Goal: Transaction & Acquisition: Purchase product/service

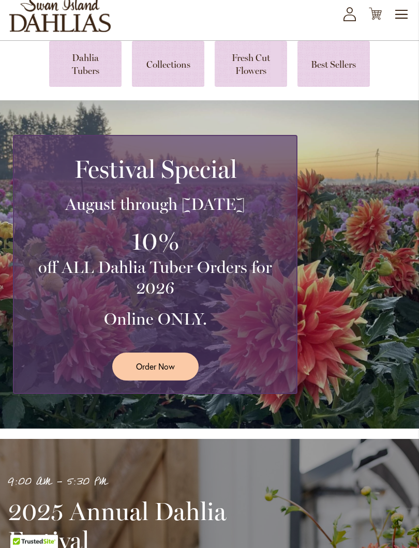
scroll to position [63, 0]
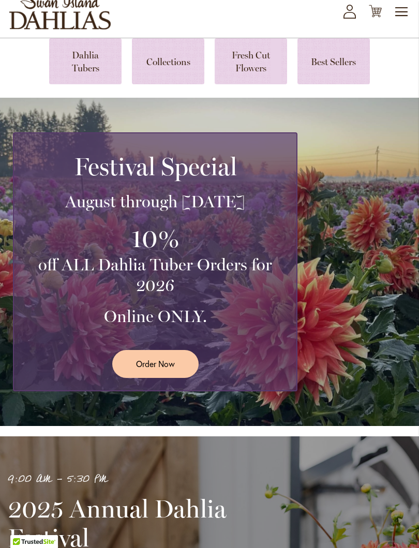
click at [162, 370] on span "Order Now" at bounding box center [155, 364] width 39 height 12
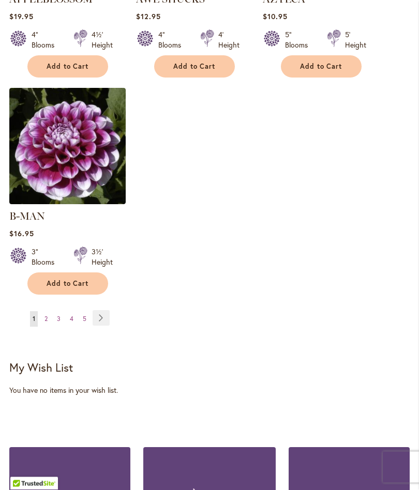
scroll to position [1347, 0]
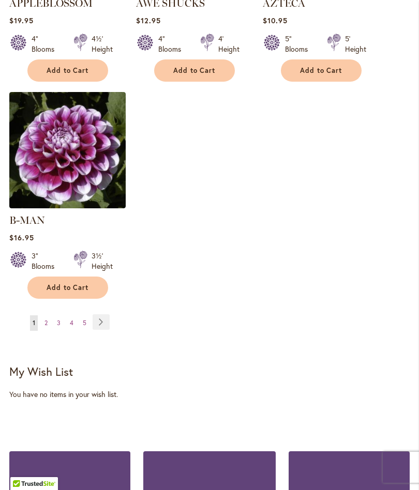
click at [104, 321] on link "Page Next" at bounding box center [101, 322] width 17 height 16
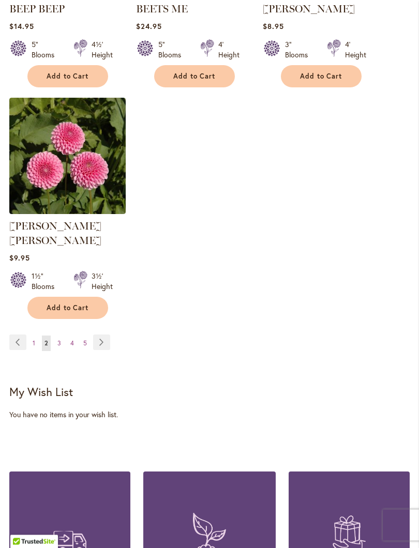
scroll to position [1326, 0]
click at [101, 344] on link "Page Next" at bounding box center [101, 343] width 17 height 16
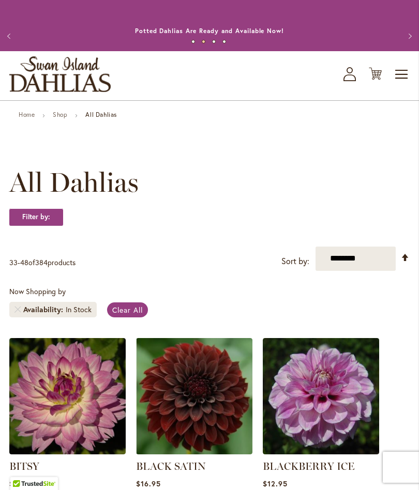
click at [401, 264] on link "Set Descending Direction" at bounding box center [405, 258] width 9 height 12
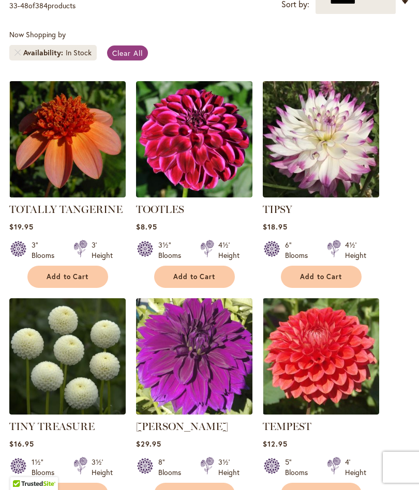
scroll to position [237, 0]
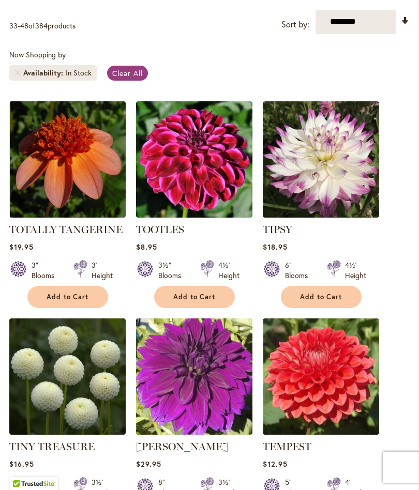
click at [409, 27] on link "Set Ascending Direction" at bounding box center [405, 21] width 9 height 12
click at [402, 27] on link "Set Ascending Direction" at bounding box center [405, 21] width 9 height 12
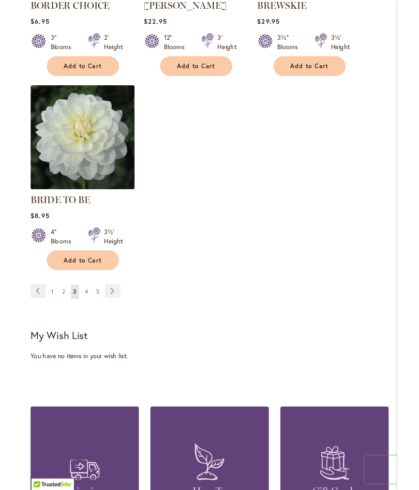
scroll to position [1305, 0]
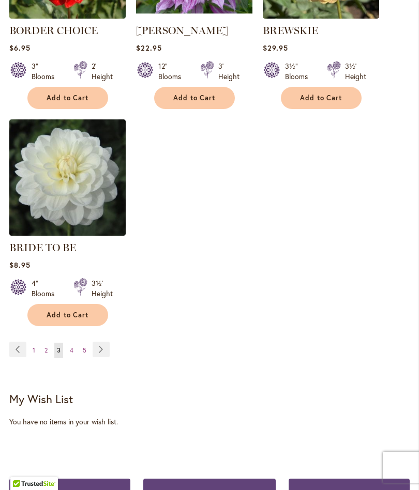
click at [71, 358] on link "Page 4" at bounding box center [71, 351] width 9 height 16
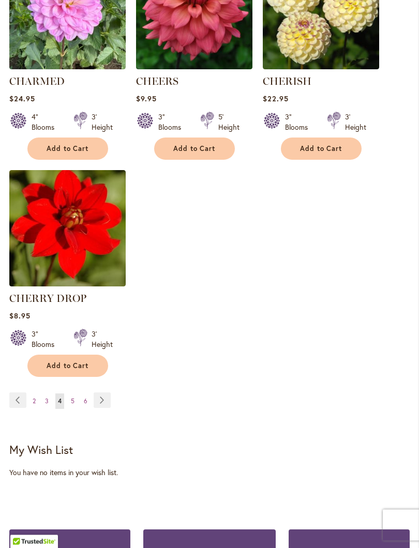
scroll to position [1268, 0]
click at [73, 405] on span "5" at bounding box center [73, 401] width 4 height 8
click at [75, 394] on link "Page 5" at bounding box center [72, 402] width 9 height 16
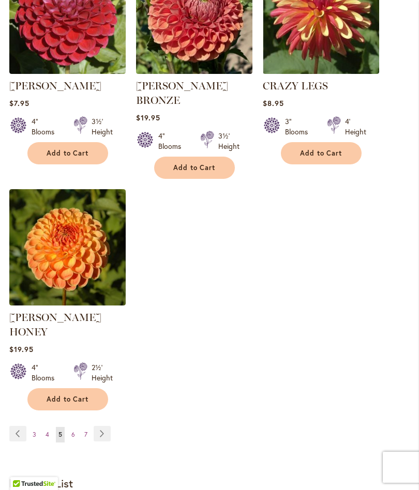
scroll to position [1283, 0]
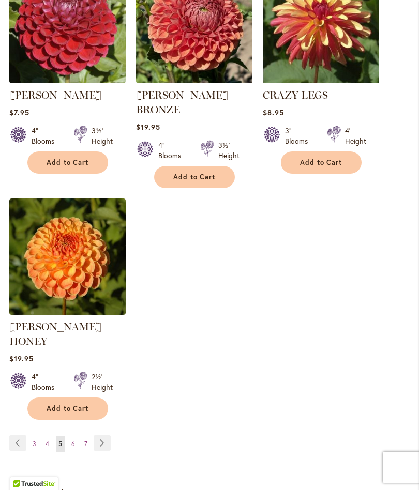
click at [101, 435] on link "Page Next" at bounding box center [102, 443] width 17 height 16
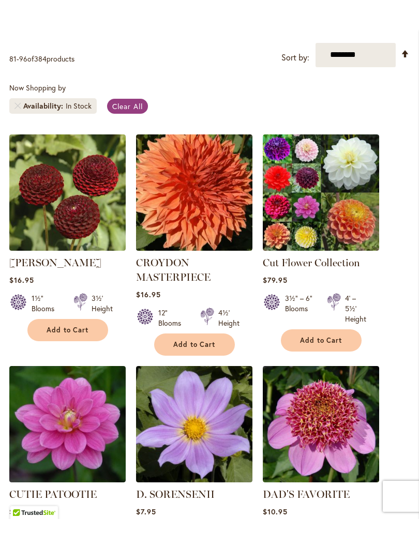
scroll to position [231, 0]
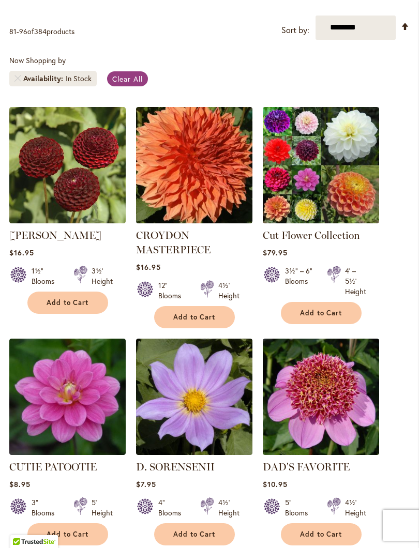
click at [355, 292] on div "4' – 5½' Height" at bounding box center [355, 281] width 21 height 31
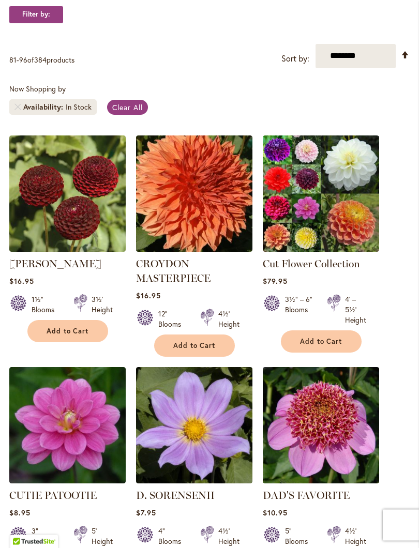
scroll to position [203, 0]
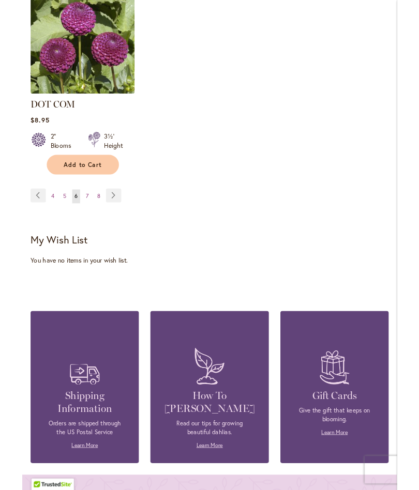
scroll to position [1478, 0]
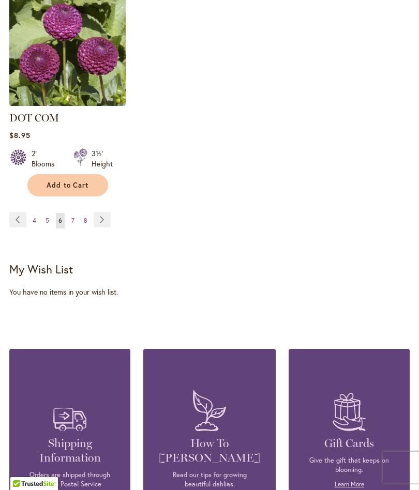
click at [104, 212] on link "Page Next" at bounding box center [102, 220] width 17 height 16
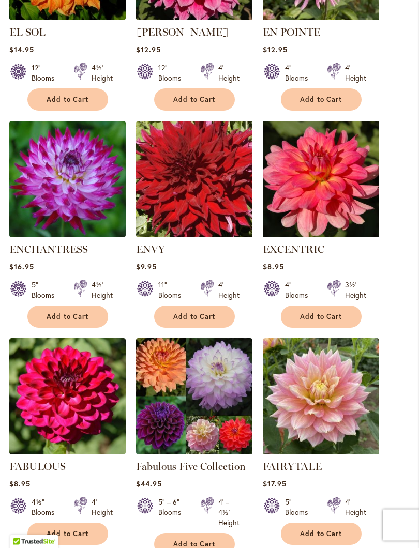
scroll to position [869, 0]
click at [391, 310] on ol "DR LES Rating: 100% 1 Review $10.95 11" Blooms 3½' Height Add to Cart" at bounding box center [209, 133] width 400 height 1328
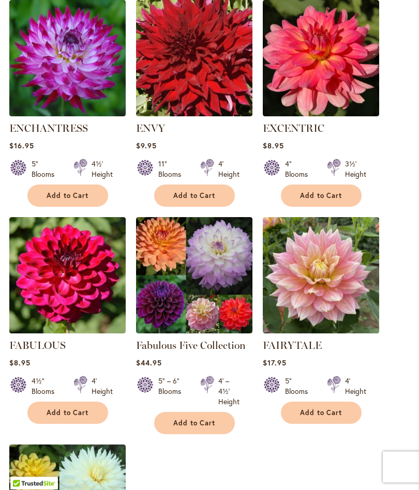
scroll to position [990, 0]
click at [202, 428] on span "Add to Cart" at bounding box center [194, 423] width 42 height 9
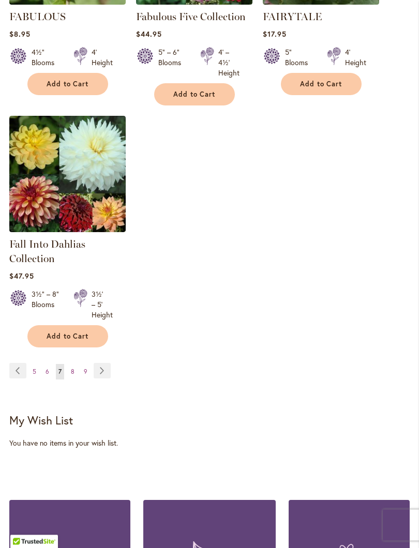
scroll to position [1350, 0]
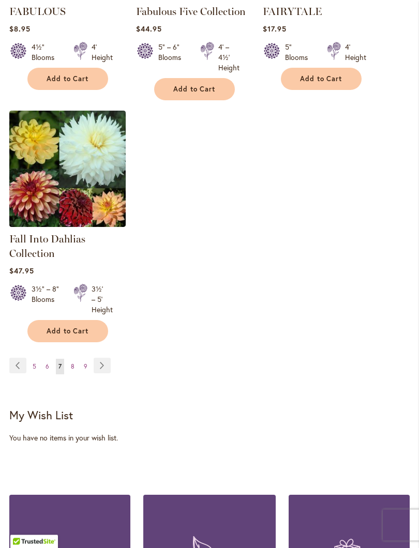
click at [100, 374] on link "Page Next" at bounding box center [102, 366] width 17 height 16
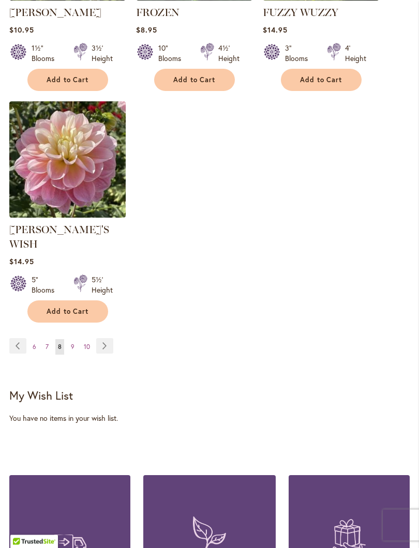
scroll to position [1354, 0]
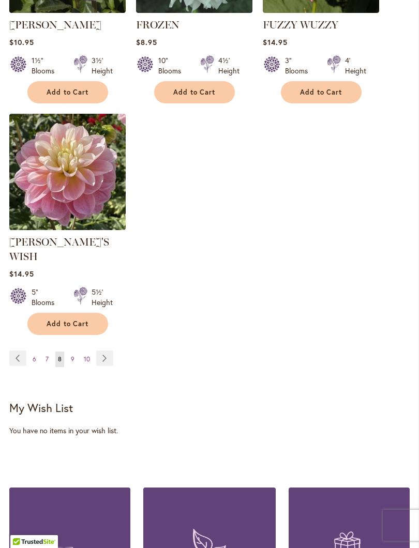
click at [111, 351] on link "Page Next" at bounding box center [104, 359] width 17 height 16
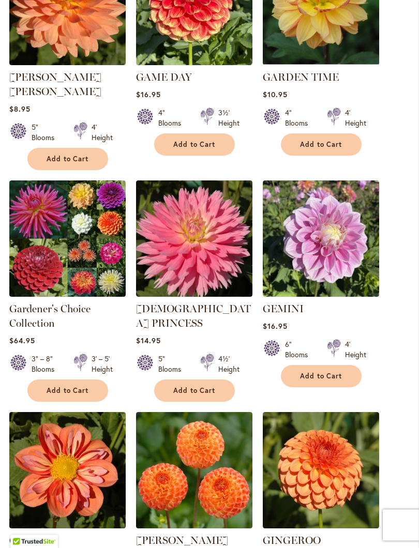
scroll to position [391, 0]
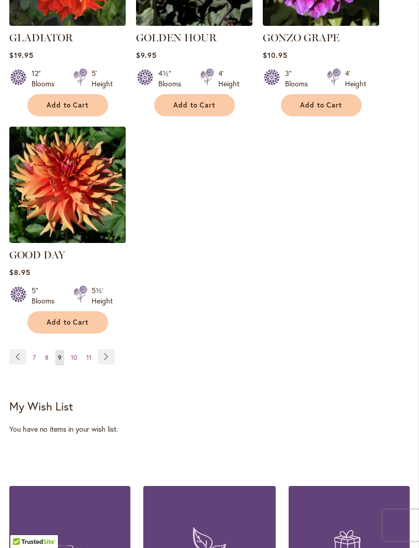
scroll to position [1342, 0]
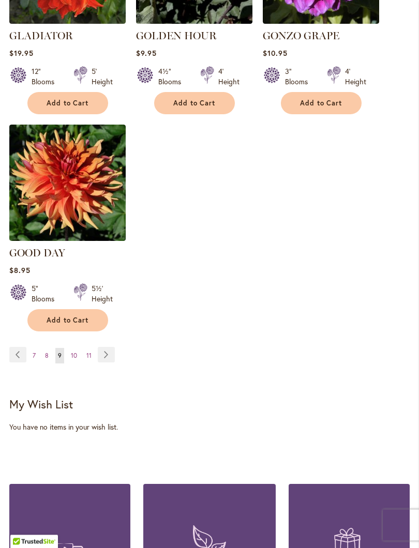
click at [111, 347] on link "Page Next" at bounding box center [106, 355] width 17 height 16
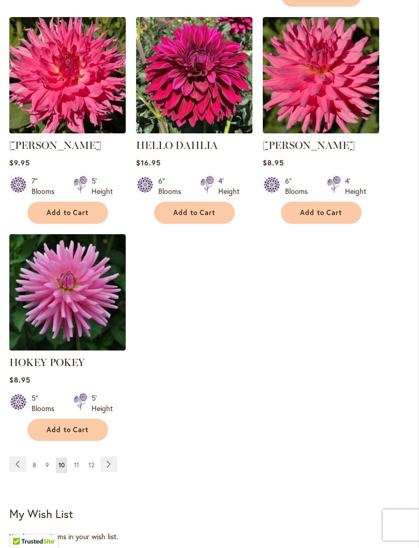
scroll to position [1229, 0]
click at [111, 472] on link "Page Next" at bounding box center [108, 465] width 17 height 16
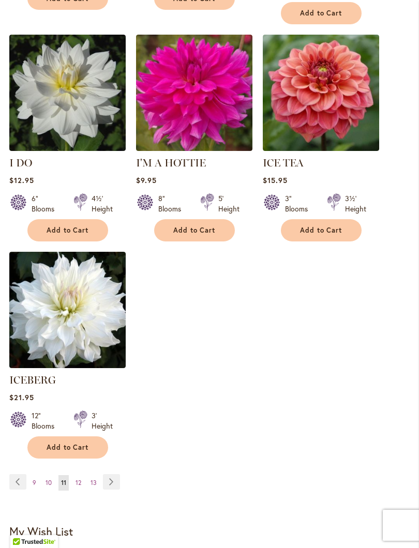
scroll to position [1201, 0]
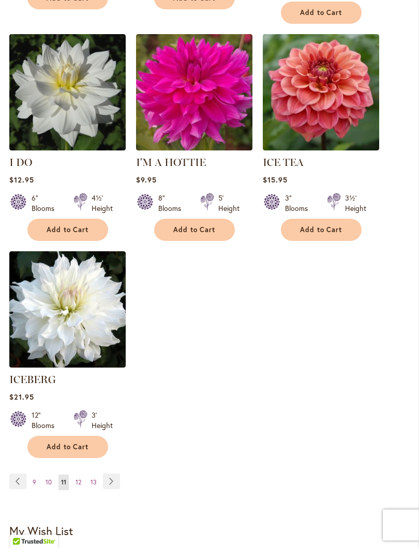
click at [114, 480] on link "Page Next" at bounding box center [111, 482] width 17 height 16
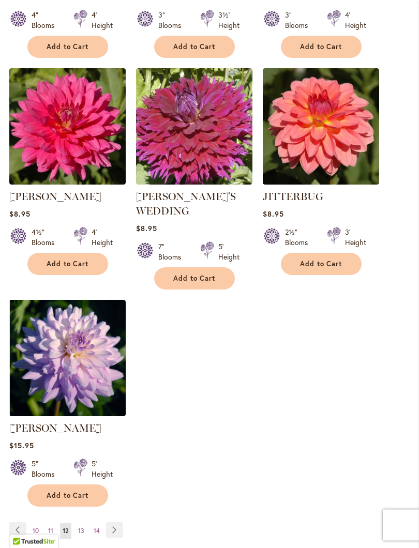
scroll to position [1164, 0]
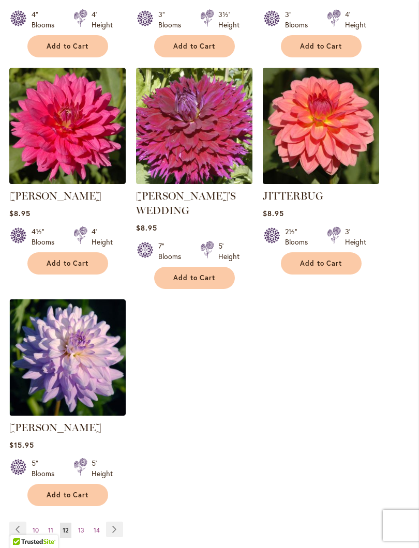
click at [118, 490] on link "Page Next" at bounding box center [114, 530] width 17 height 16
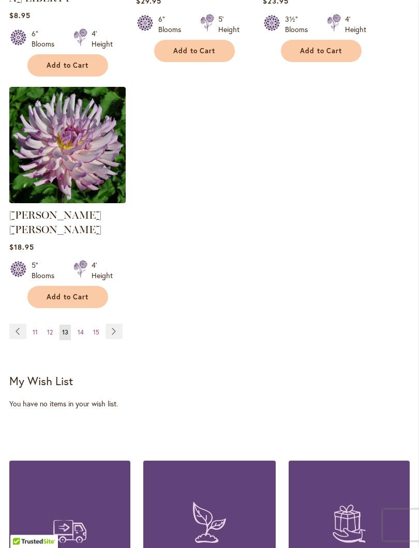
scroll to position [1379, 0]
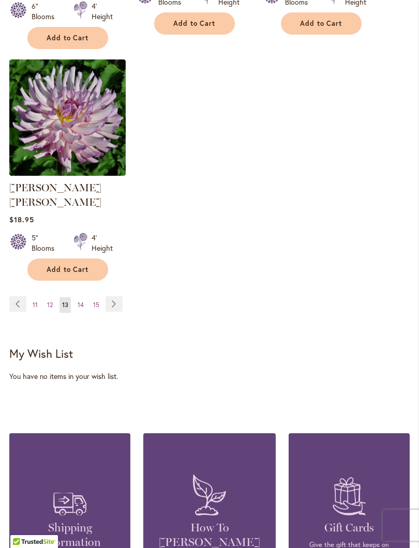
click at [113, 296] on link "Page Next" at bounding box center [113, 304] width 17 height 16
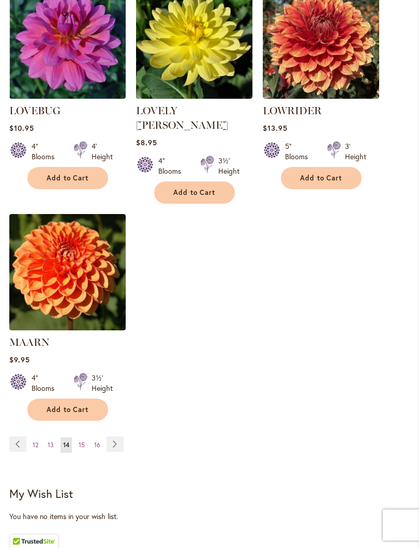
scroll to position [1242, 0]
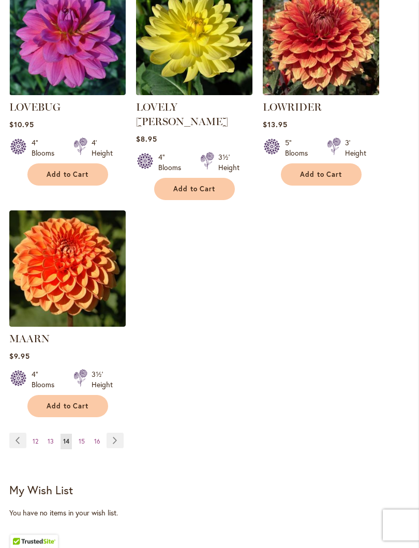
click at [119, 433] on link "Page Next" at bounding box center [115, 441] width 17 height 16
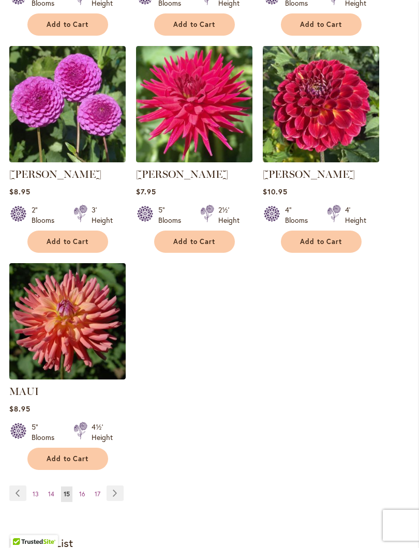
scroll to position [1187, 0]
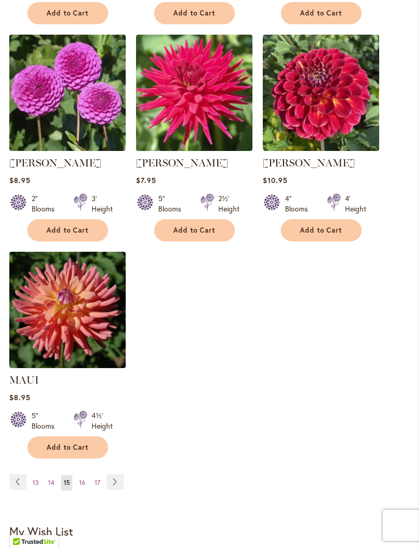
click at [119, 490] on link "Page Next" at bounding box center [115, 482] width 17 height 16
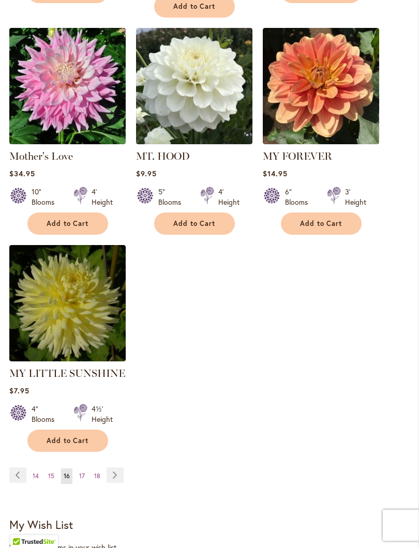
scroll to position [1208, 0]
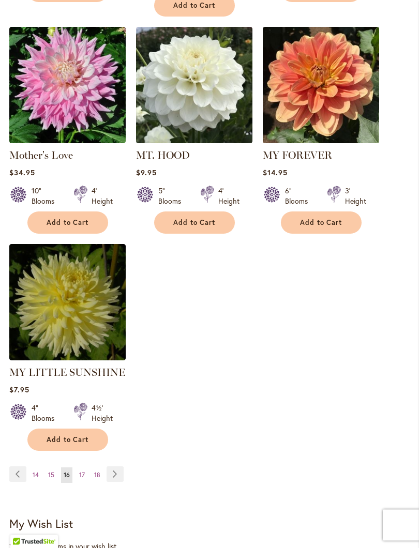
click at [122, 467] on link "Page Next" at bounding box center [115, 475] width 17 height 16
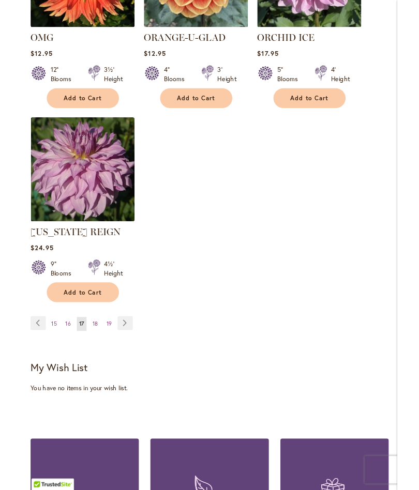
scroll to position [1289, 0]
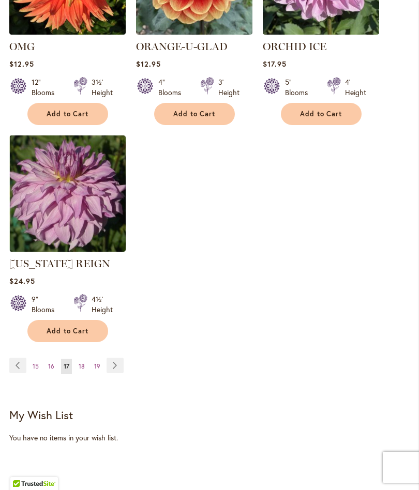
click at [120, 373] on link "Page Next" at bounding box center [115, 366] width 17 height 16
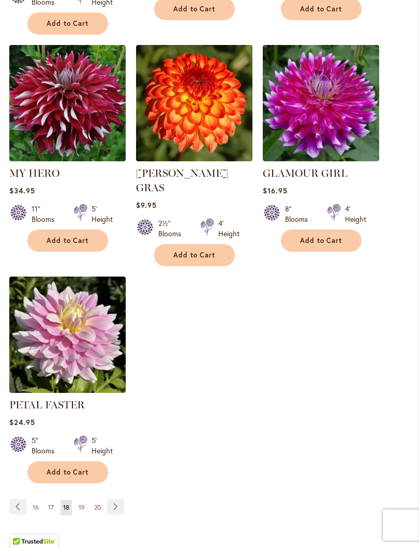
scroll to position [1191, 0]
click at [123, 490] on link "Page Next" at bounding box center [115, 507] width 17 height 16
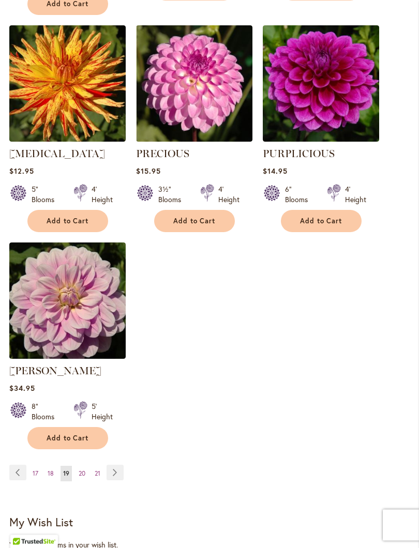
scroll to position [1212, 0]
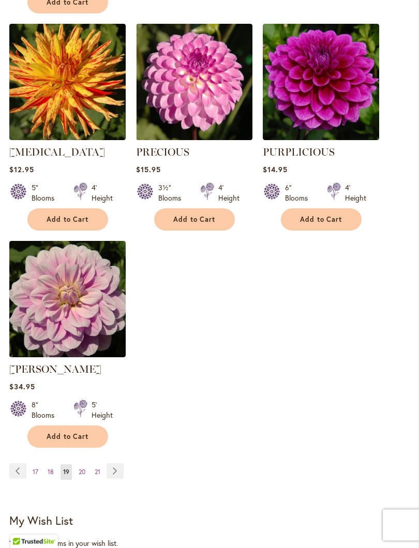
click at [122, 470] on link "Page Next" at bounding box center [115, 472] width 17 height 16
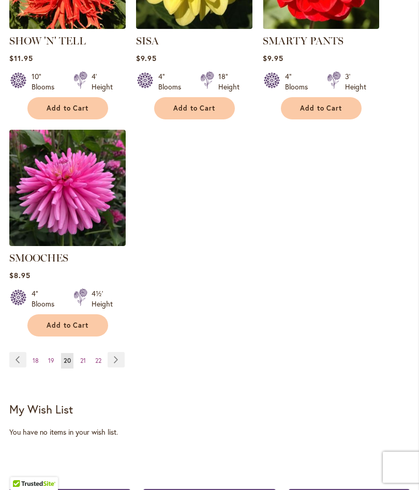
scroll to position [1291, 0]
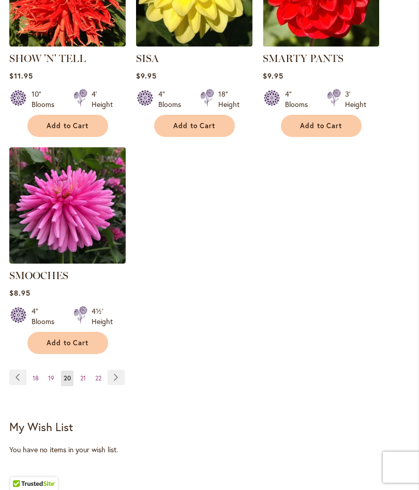
click at [113, 381] on link "Page Next" at bounding box center [116, 378] width 17 height 16
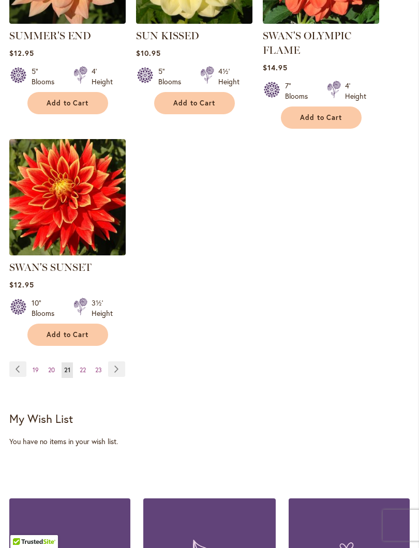
scroll to position [1301, 0]
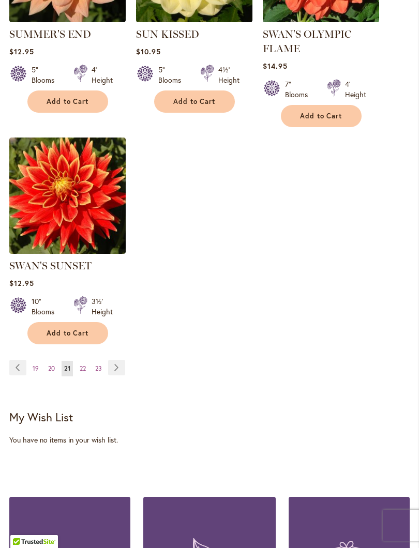
click at [119, 375] on link "Page Next" at bounding box center [116, 368] width 17 height 16
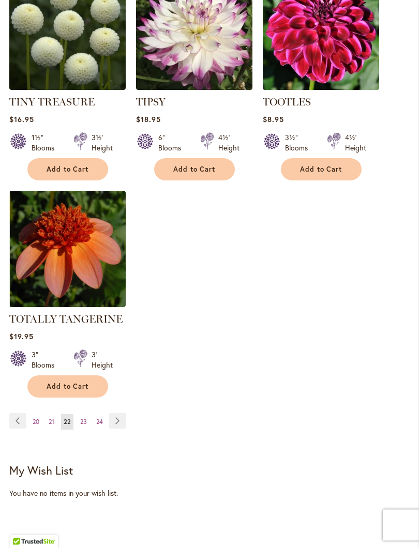
scroll to position [1263, 0]
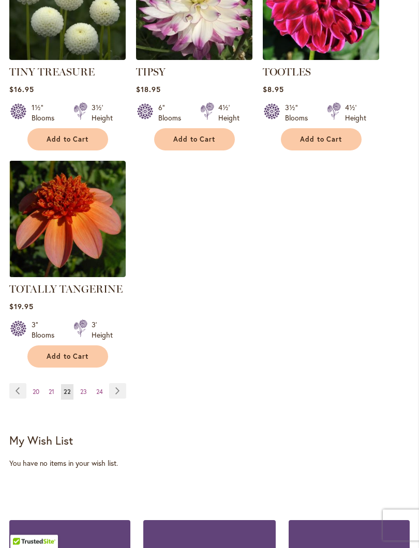
click at [125, 399] on link "Page Next" at bounding box center [117, 392] width 17 height 16
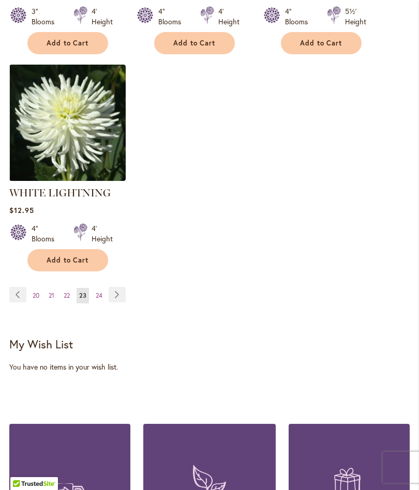
scroll to position [1370, 0]
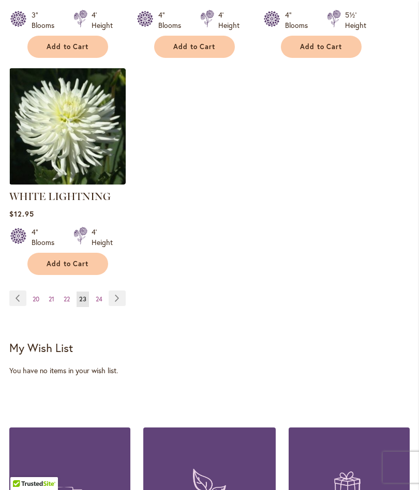
click at [119, 301] on link "Page Next" at bounding box center [117, 299] width 17 height 16
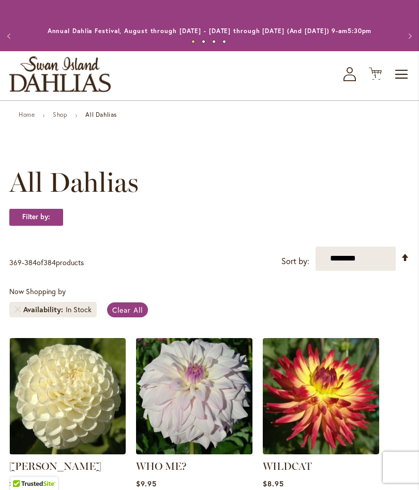
click at [375, 80] on icon "Cart .cls-1 { fill: #231f20; }" at bounding box center [375, 73] width 13 height 13
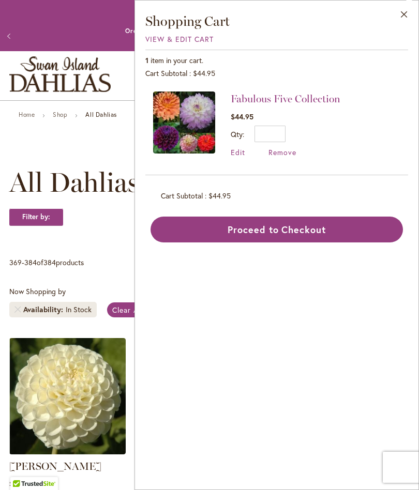
click at [292, 228] on button "Proceed to Checkout" at bounding box center [276, 230] width 252 height 26
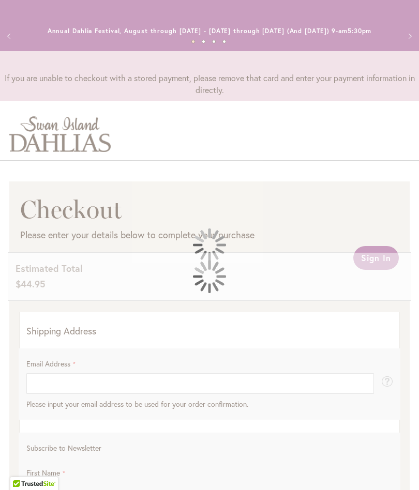
select select "**"
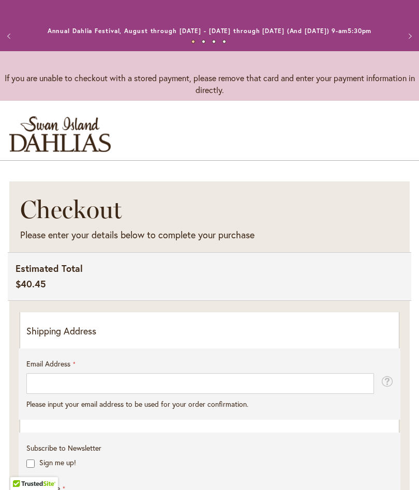
click at [70, 338] on p "Shipping Address" at bounding box center [209, 331] width 366 height 13
click at [117, 338] on p "Shipping Address" at bounding box center [209, 331] width 366 height 13
click at [70, 338] on p "Shipping Address" at bounding box center [209, 331] width 366 height 13
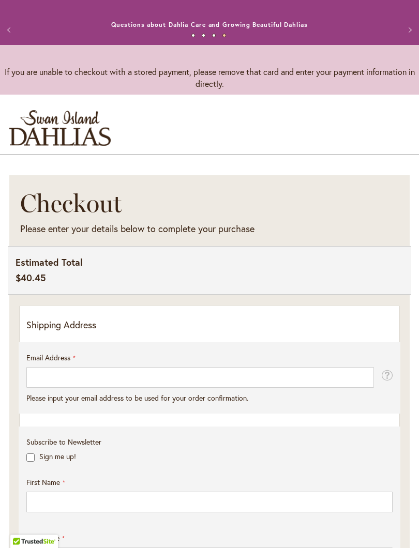
scroll to position [6, 0]
click at [96, 332] on p "Shipping Address" at bounding box center [209, 325] width 366 height 13
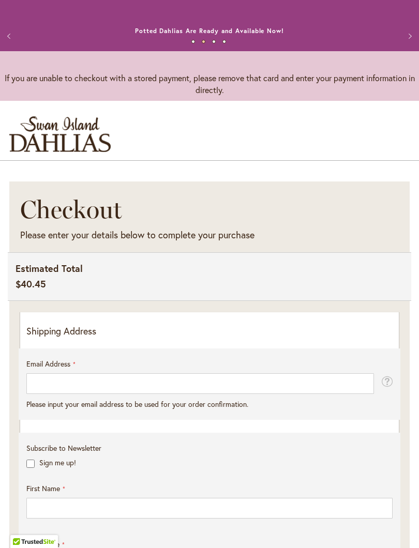
click at [177, 288] on div "Estimated Total $40.45 1" at bounding box center [209, 276] width 403 height 49
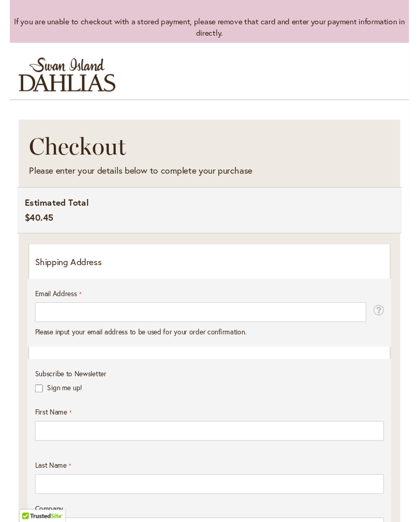
scroll to position [57, 0]
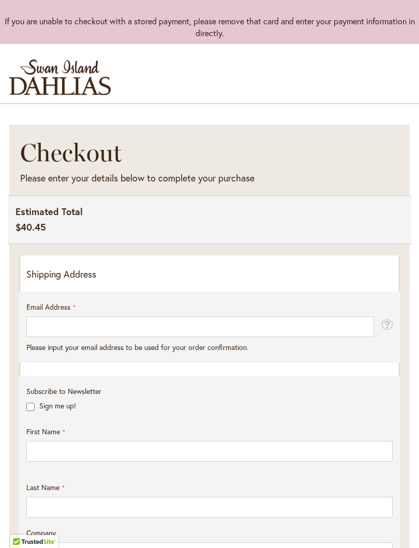
click at [45, 281] on p "Shipping Address" at bounding box center [209, 274] width 366 height 13
click at [146, 281] on p "Shipping Address" at bounding box center [209, 274] width 366 height 13
click at [77, 281] on p "Shipping Address" at bounding box center [209, 274] width 366 height 13
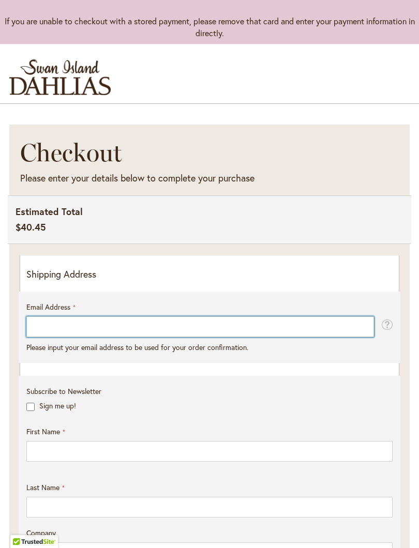
click at [93, 331] on input "Email Address" at bounding box center [199, 326] width 347 height 21
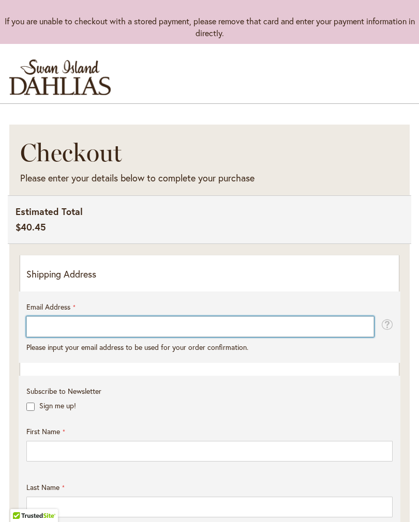
scroll to position [56, 0]
click at [78, 335] on input "*****" at bounding box center [199, 327] width 347 height 21
click at [84, 334] on input "*****" at bounding box center [199, 327] width 347 height 21
click at [88, 336] on input "*****" at bounding box center [199, 327] width 347 height 21
type input "*"
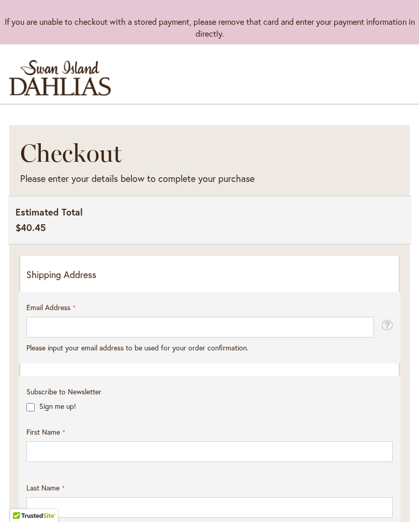
click at [46, 282] on p "Shipping Address" at bounding box center [209, 274] width 366 height 13
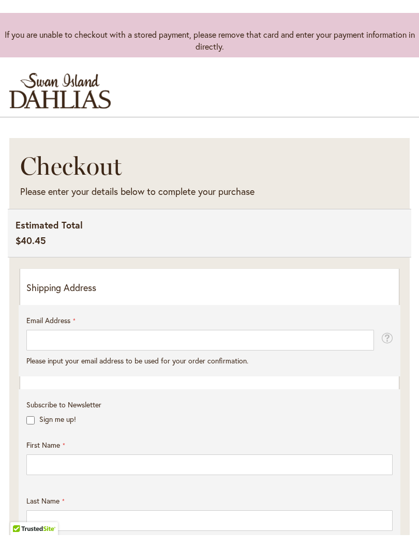
scroll to position [57, 0]
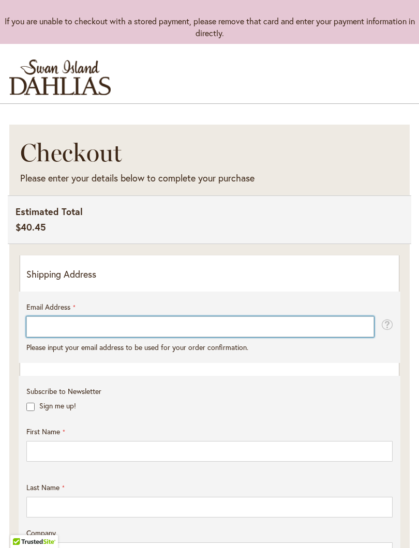
click at [49, 335] on input "Email Address" at bounding box center [199, 326] width 347 height 21
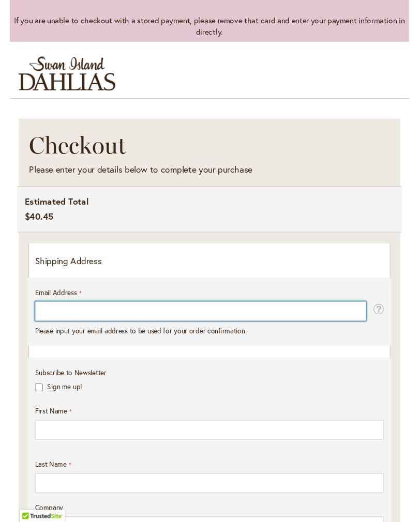
scroll to position [56, 0]
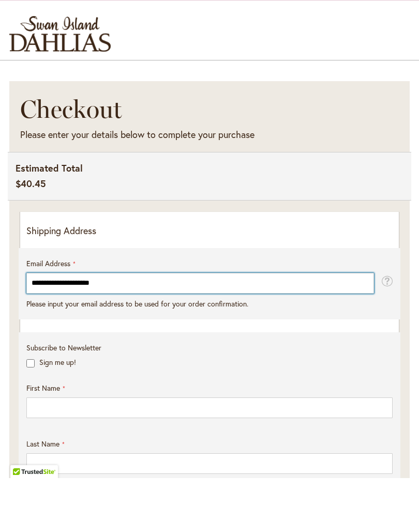
type input "**********"
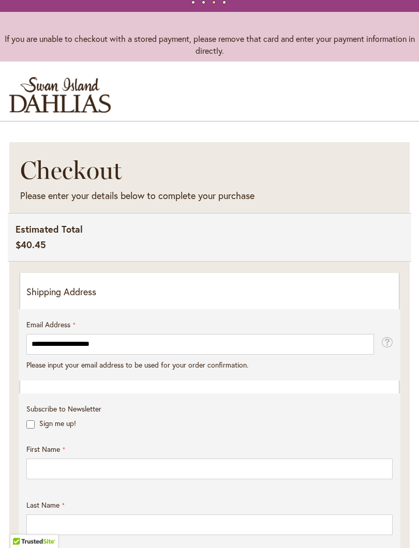
scroll to position [39, 0]
click at [60, 381] on fieldset "**********" at bounding box center [209, 350] width 366 height 61
click at [66, 381] on fieldset "**********" at bounding box center [209, 350] width 366 height 61
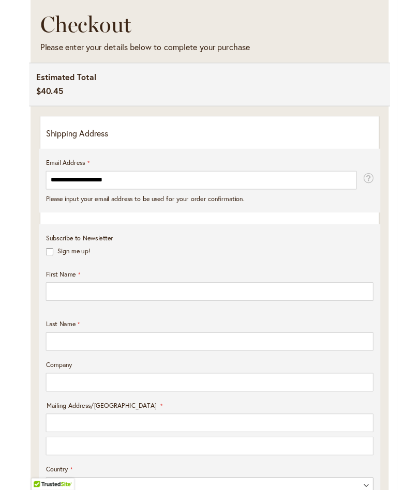
scroll to position [172, 0]
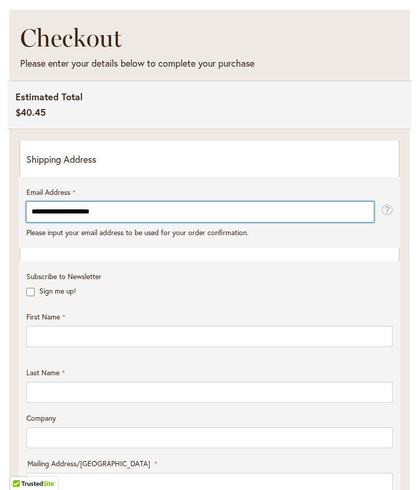
click at [121, 222] on input "**********" at bounding box center [199, 212] width 347 height 21
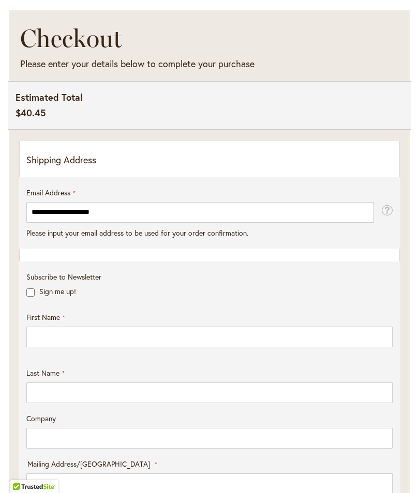
click at [103, 249] on fieldset "**********" at bounding box center [209, 218] width 366 height 61
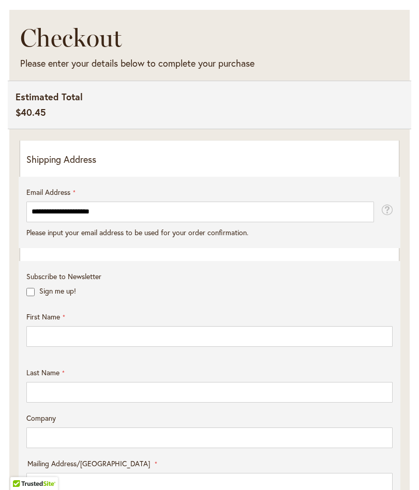
click at [64, 248] on fieldset "**********" at bounding box center [209, 217] width 366 height 61
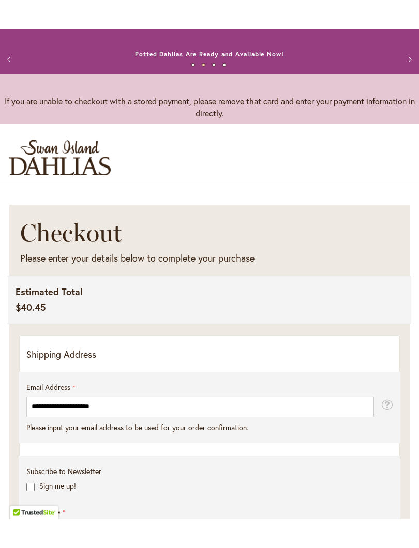
scroll to position [0, 0]
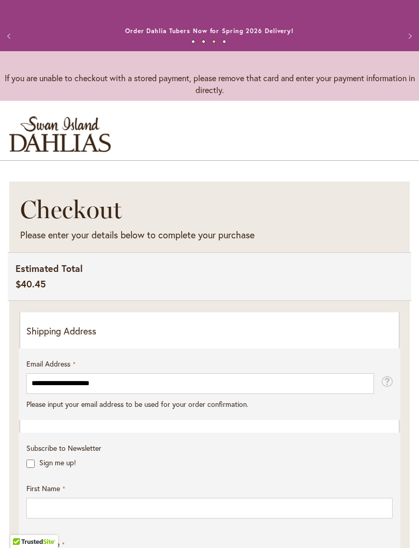
click at [53, 338] on p "Shipping Address" at bounding box center [209, 331] width 366 height 13
click at [157, 337] on p "Shipping Address" at bounding box center [209, 331] width 366 height 13
click at [374, 335] on p "Shipping Address" at bounding box center [209, 331] width 366 height 13
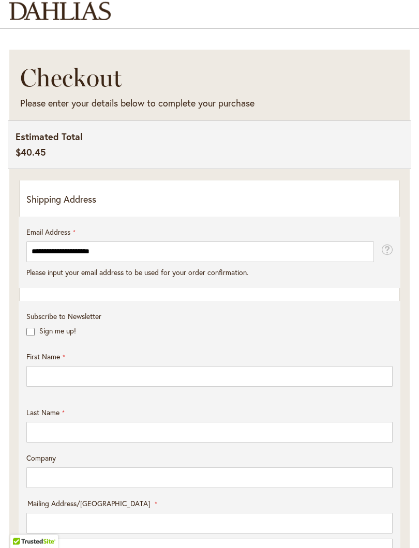
scroll to position [131, 0]
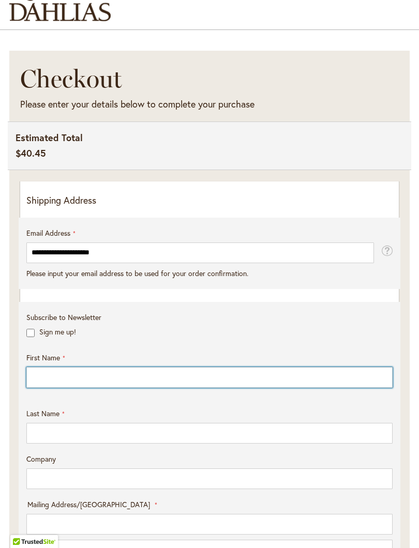
click at [100, 386] on input "First Name" at bounding box center [209, 377] width 366 height 21
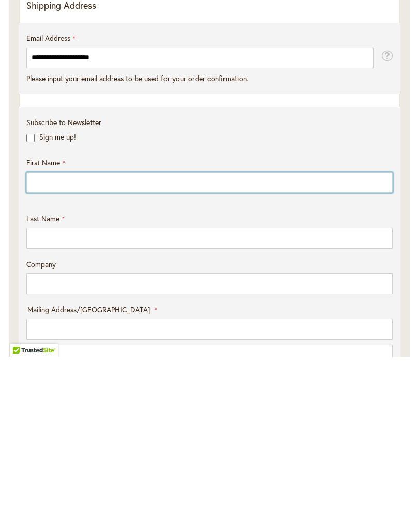
scroll to position [186, 0]
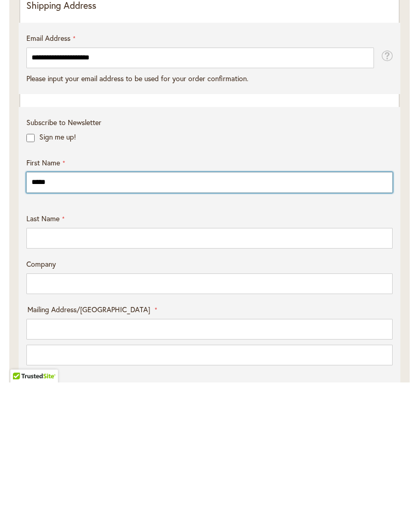
type input "*****"
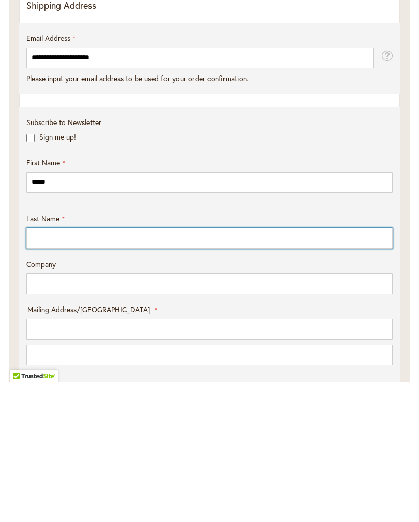
click at [56, 368] on input "Last Name" at bounding box center [209, 378] width 366 height 21
type input "********"
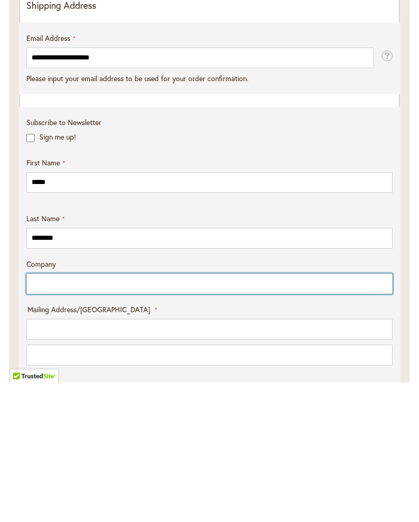
click at [59, 413] on input "Company" at bounding box center [209, 423] width 366 height 21
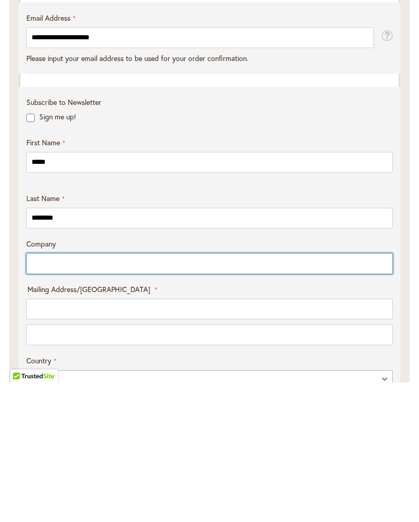
scroll to position [238, 0]
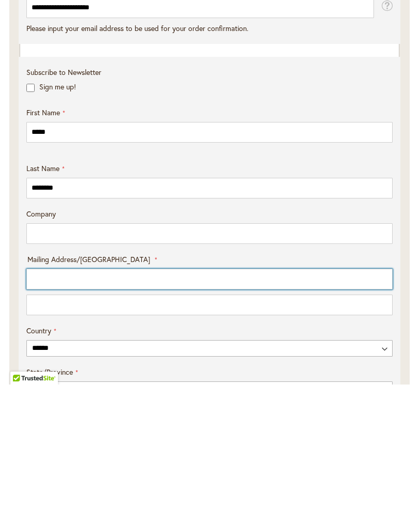
click at [48, 406] on input "Mailing Address/PO BOX: Line 1" at bounding box center [209, 416] width 366 height 21
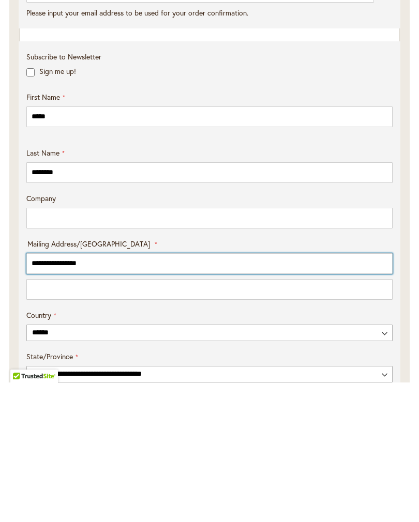
scroll to position [265, 0]
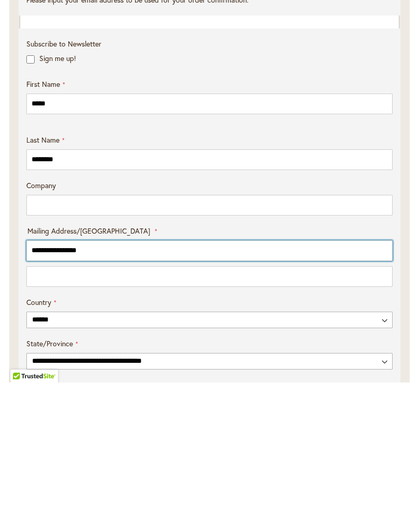
type input "**********"
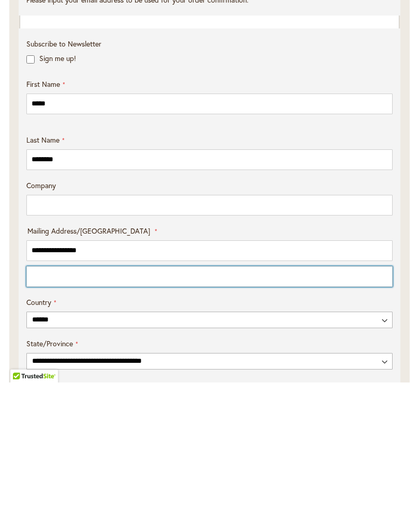
click at [64, 406] on input "Mailing Address/PO BOX: Line 2" at bounding box center [209, 416] width 366 height 21
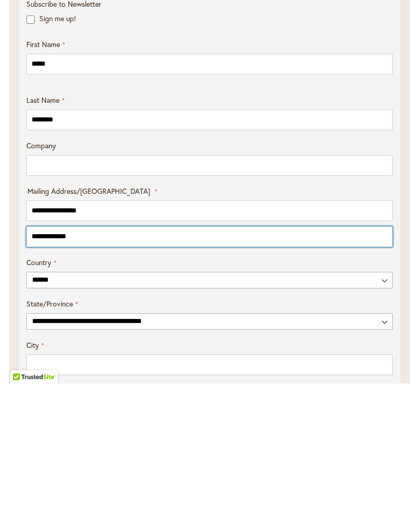
scroll to position [322, 0]
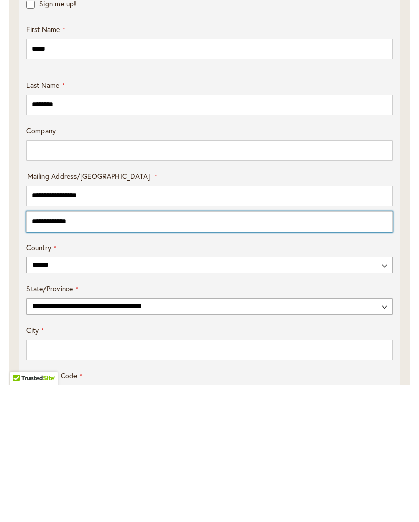
type input "**********"
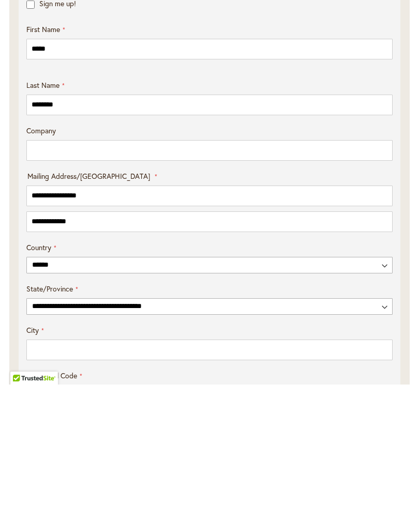
click at [190, 463] on div "City" at bounding box center [209, 480] width 373 height 35
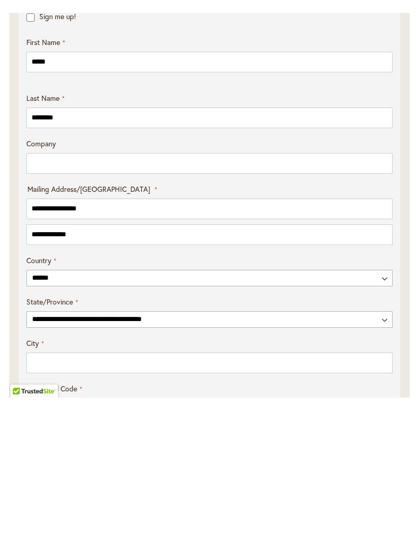
scroll to position [460, 0]
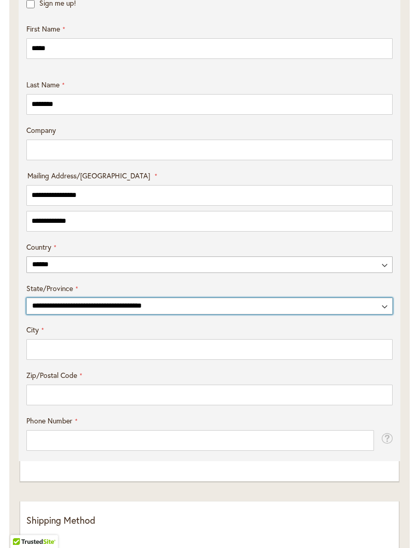
click at [90, 314] on select "**********" at bounding box center [209, 306] width 366 height 17
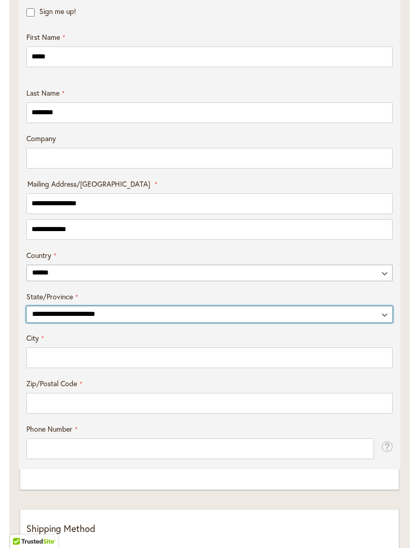
scroll to position [451, 0]
click at [101, 321] on select "**********" at bounding box center [209, 314] width 366 height 17
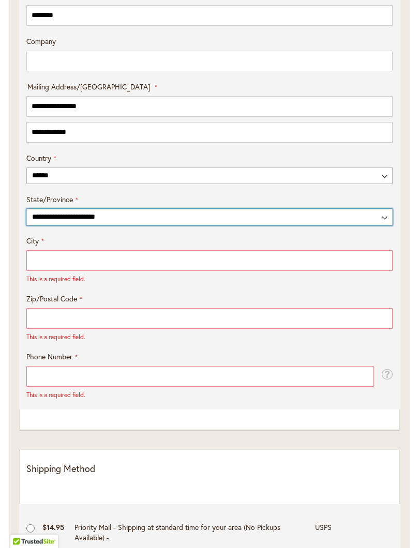
scroll to position [549, 0]
click at [73, 225] on select "**********" at bounding box center [209, 217] width 366 height 17
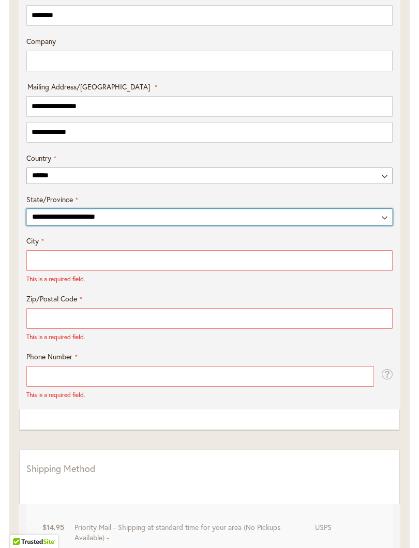
select select "**"
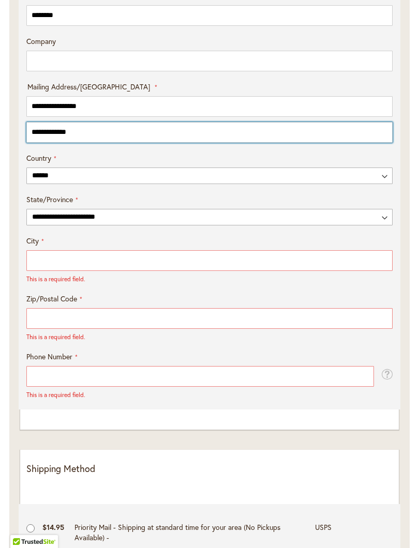
click at [92, 142] on input "**********" at bounding box center [209, 132] width 366 height 21
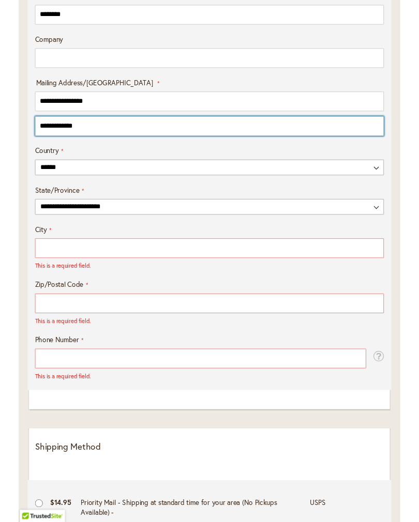
scroll to position [548, 0]
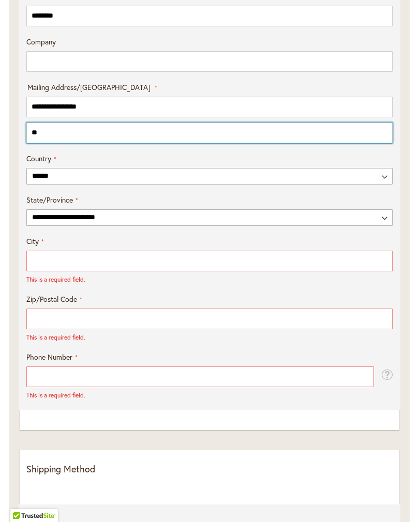
type input "*"
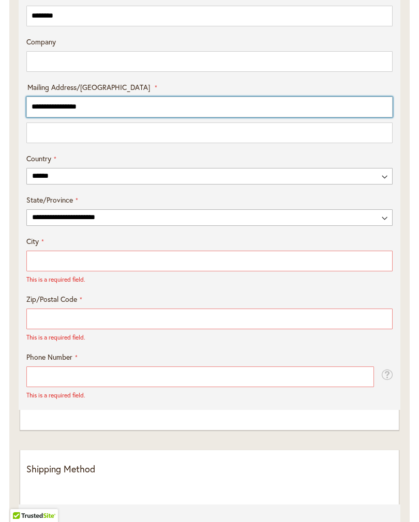
click at [49, 116] on input "**********" at bounding box center [209, 107] width 366 height 21
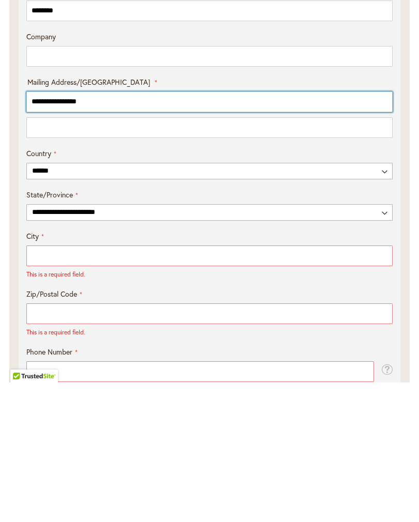
scroll to position [415, 0]
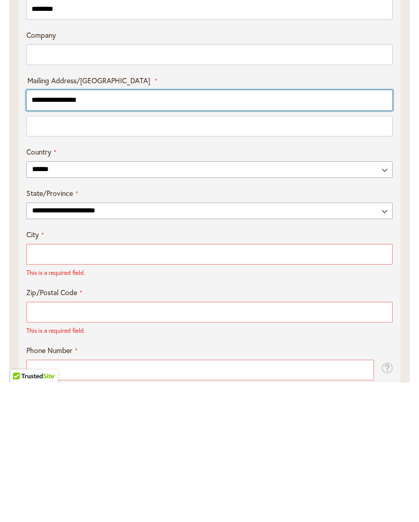
type input "**********"
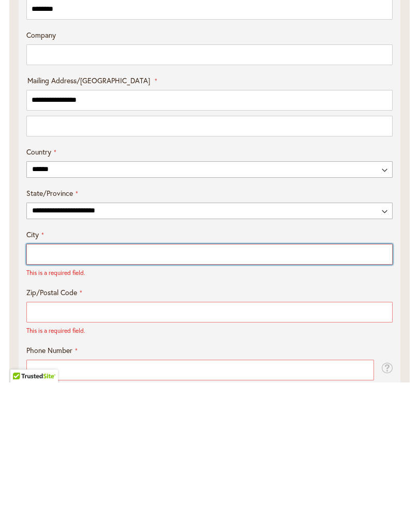
click at [64, 384] on input "City" at bounding box center [209, 394] width 366 height 21
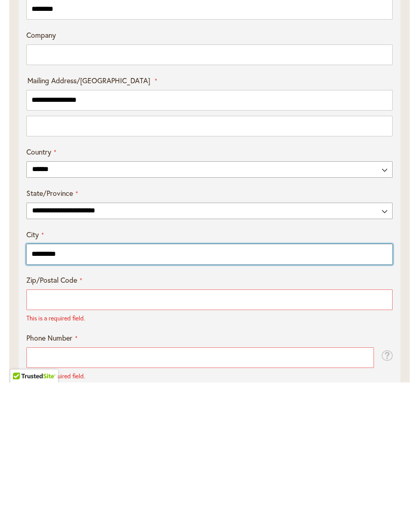
type input "*********"
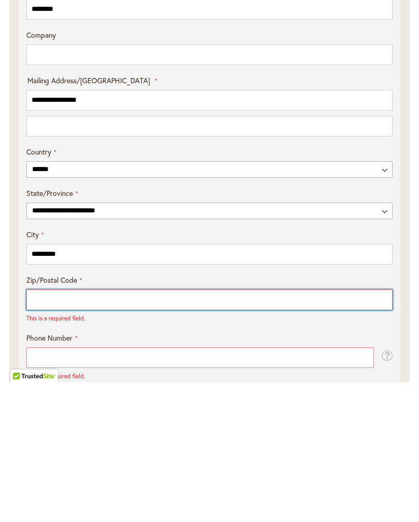
click at [103, 429] on input "Zip/Postal Code" at bounding box center [209, 439] width 366 height 21
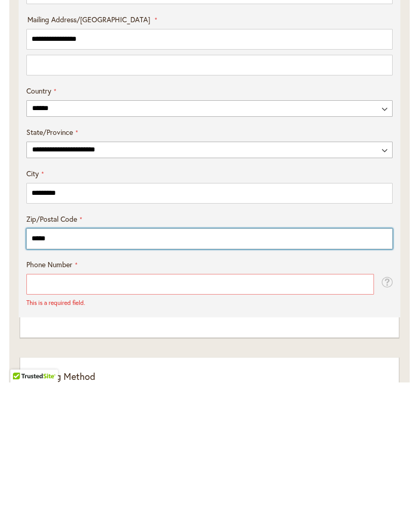
scroll to position [487, 0]
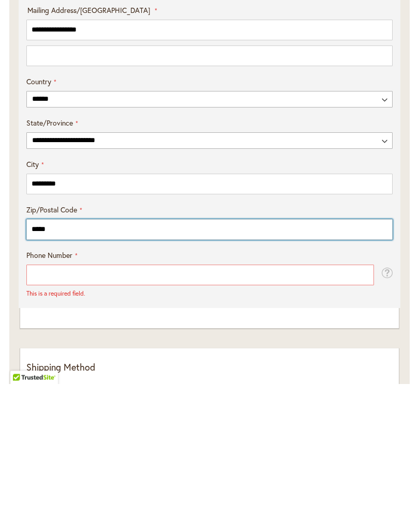
type input "*****"
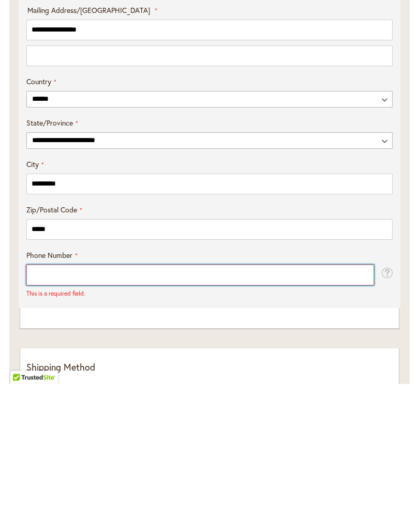
click at [75, 403] on input "Phone Number" at bounding box center [199, 413] width 347 height 21
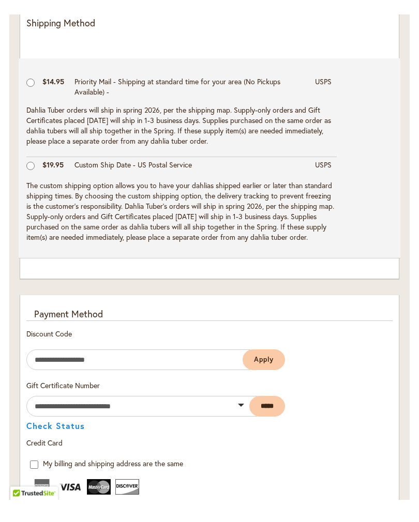
scroll to position [947, 0]
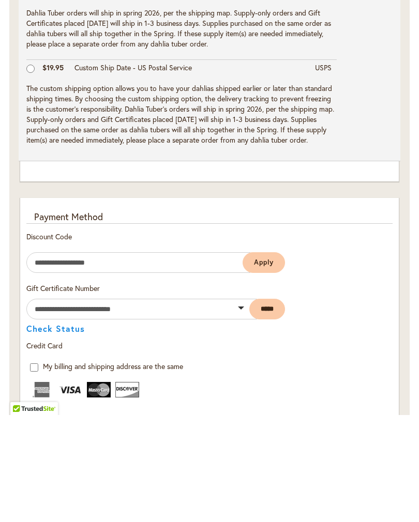
type input "**********"
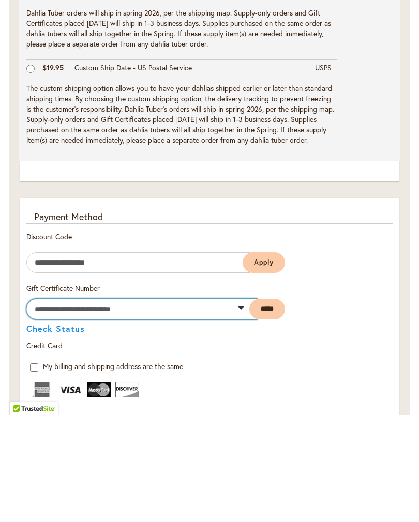
click at [105, 406] on input "text" at bounding box center [141, 416] width 231 height 21
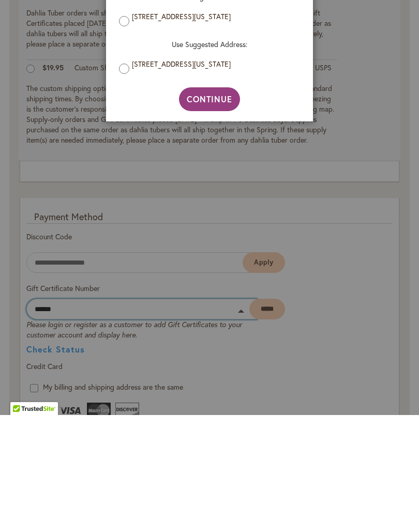
type input "******"
click at [340, 337] on aside "Address Validation Close Please review your address and make any necessary chan…" at bounding box center [209, 261] width 419 height 522
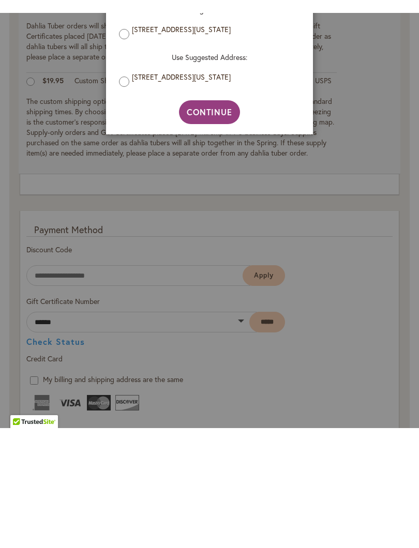
scroll to position [1055, 0]
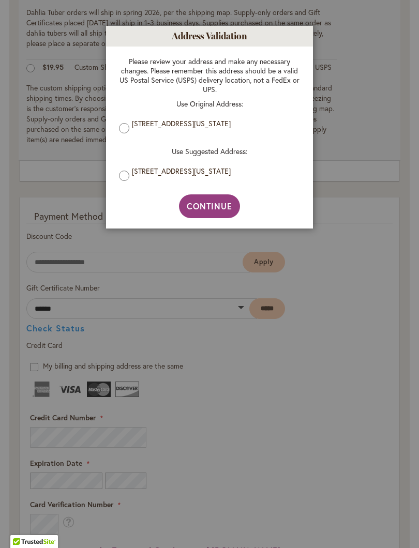
click at [214, 216] on button "Continue" at bounding box center [210, 206] width 62 height 24
type input "**********"
type input "*********"
type input "**********"
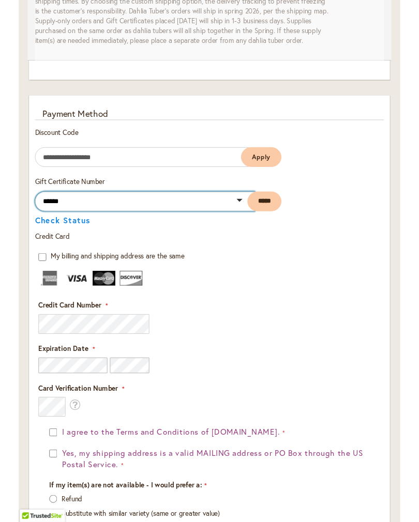
scroll to position [1153, 0]
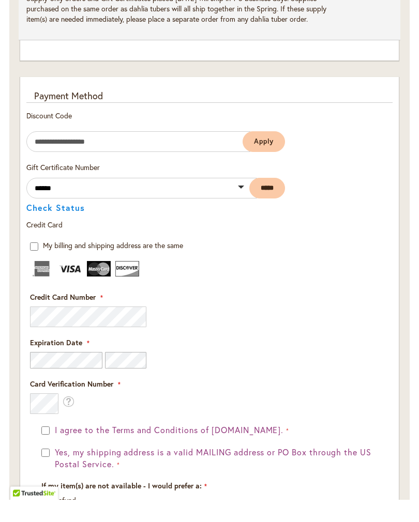
click at [61, 226] on button "Check Status" at bounding box center [55, 230] width 58 height 8
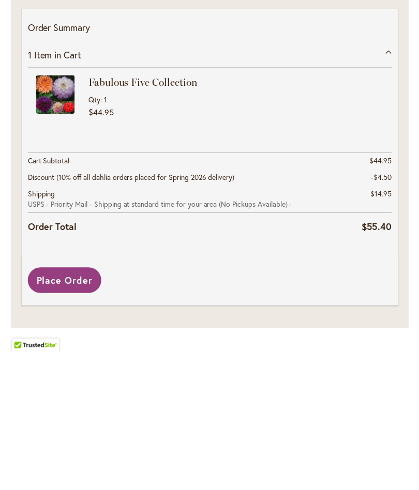
scroll to position [1644, 0]
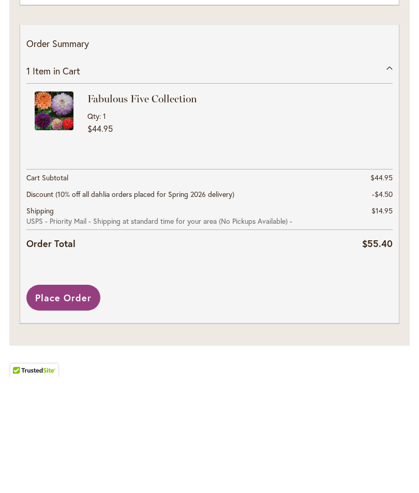
click at [74, 408] on span "Place Order" at bounding box center [63, 414] width 56 height 12
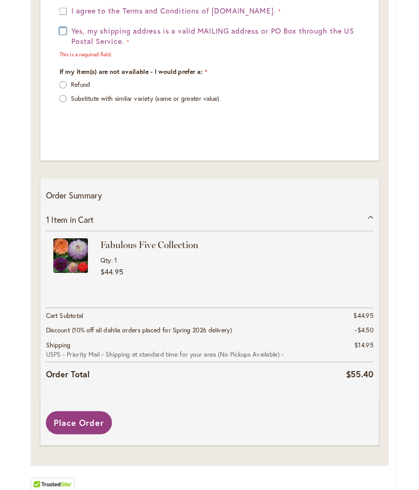
scroll to position [1660, 0]
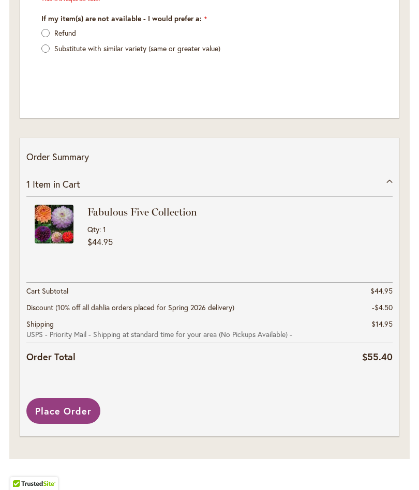
click at [63, 409] on span "Place Order" at bounding box center [63, 411] width 56 height 12
click at [69, 411] on span "Place Order" at bounding box center [63, 411] width 56 height 12
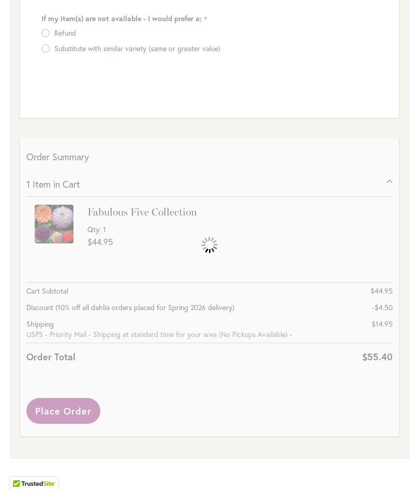
click at [417, 406] on div "Please wait..." at bounding box center [209, 245] width 419 height 490
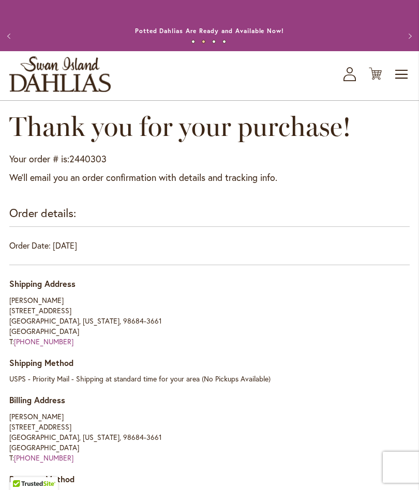
click at [408, 325] on address "Carol Ghaffari 15007 NE 14TH WAY VANCOUVER, Washington, 98684-3661 United State…" at bounding box center [209, 321] width 400 height 52
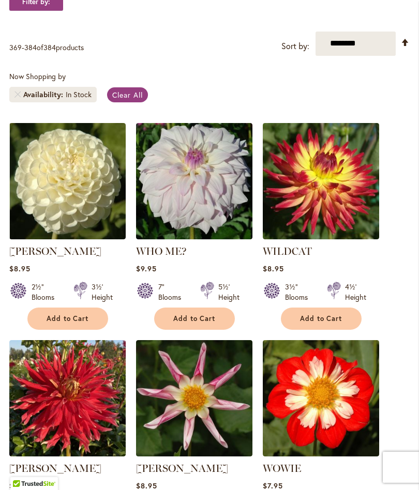
scroll to position [133, 0]
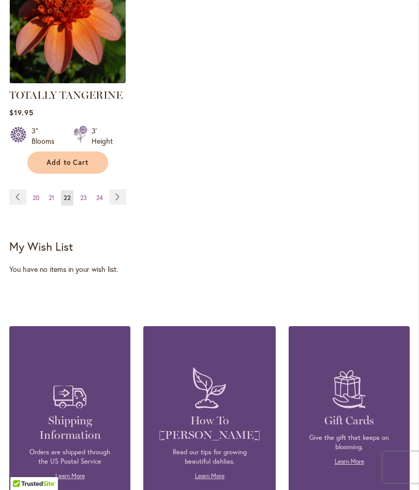
scroll to position [1557, 0]
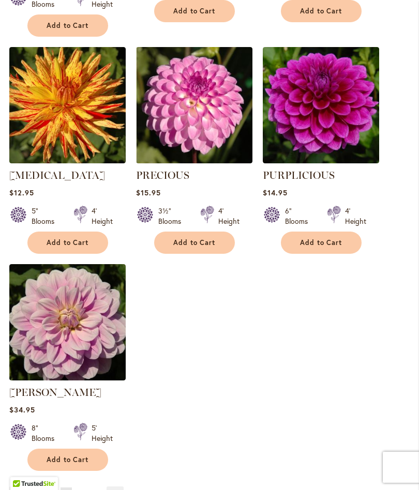
scroll to position [1153, 0]
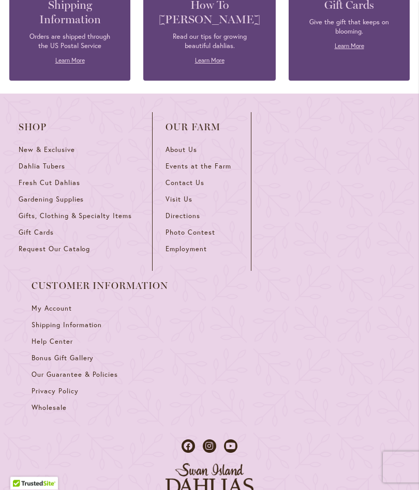
scroll to position [1938, 0]
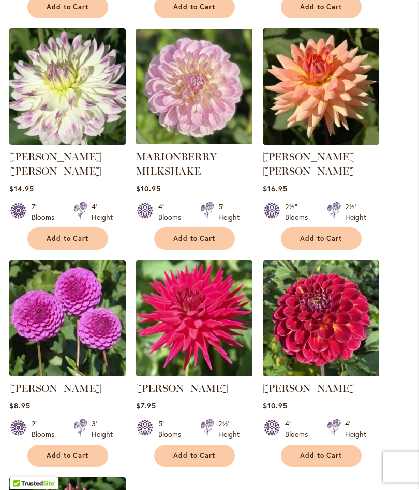
scroll to position [911, 0]
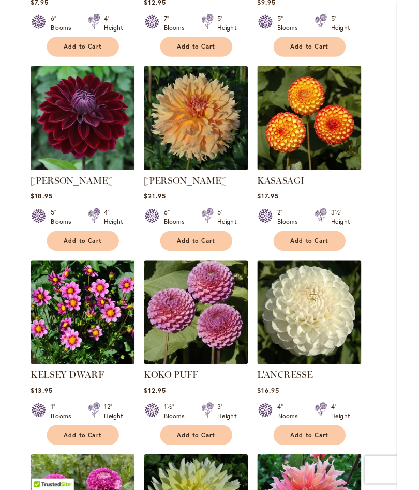
scroll to position [510, 0]
